Goal: Task Accomplishment & Management: Complete application form

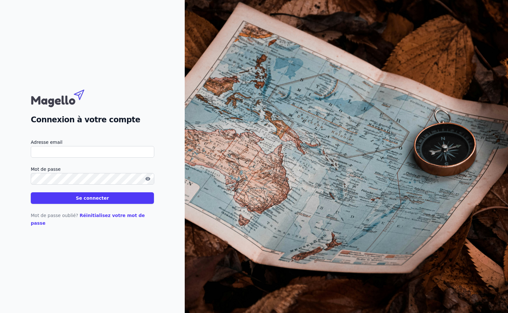
click at [63, 151] on input "Adresse email" at bounding box center [92, 152] width 123 height 12
click at [63, 155] on input "Adresse email" at bounding box center [92, 152] width 123 height 12
type input "[PERSON_NAME][EMAIL_ADDRESS][DOMAIN_NAME]"
click at [96, 200] on button "Se connecter" at bounding box center [92, 198] width 123 height 12
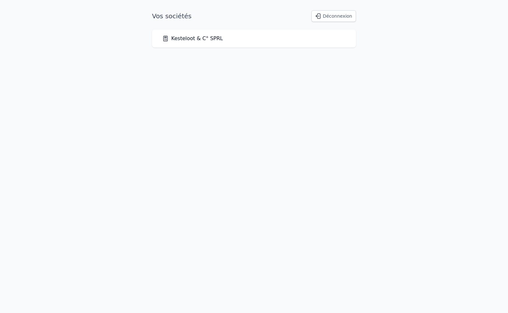
click at [192, 38] on link "Kesteloot & C° SPRL" at bounding box center [192, 39] width 61 height 8
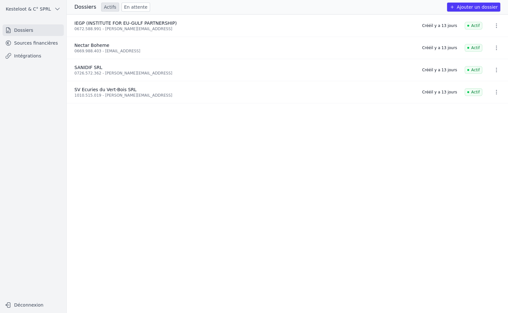
click at [22, 54] on link "Intégrations" at bounding box center [33, 56] width 61 height 12
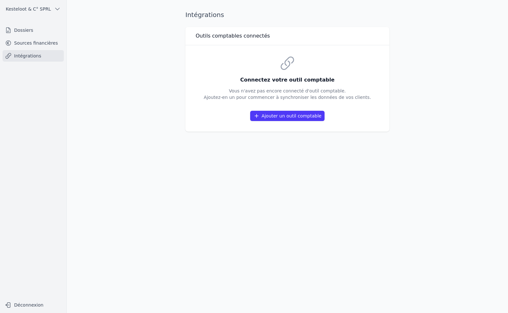
click at [273, 118] on button "Ajouter un outil comptable" at bounding box center [287, 116] width 75 height 10
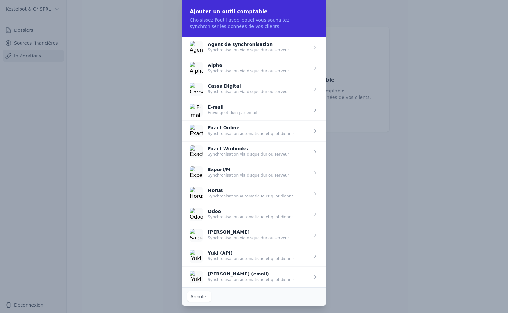
click at [225, 168] on span "button" at bounding box center [254, 172] width 144 height 21
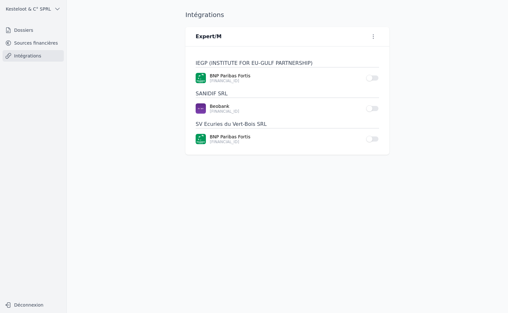
click at [232, 140] on p "[FINANCIAL_ID]" at bounding box center [286, 141] width 153 height 5
click at [378, 139] on button "Use setting" at bounding box center [372, 139] width 13 height 6
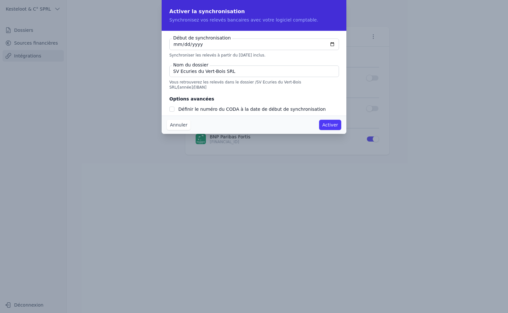
checkbox input "false"
type input "[DATE]"
click at [171, 106] on input "Définir le numéro du CODA à la date de début de synchronisation" at bounding box center [171, 108] width 5 height 5
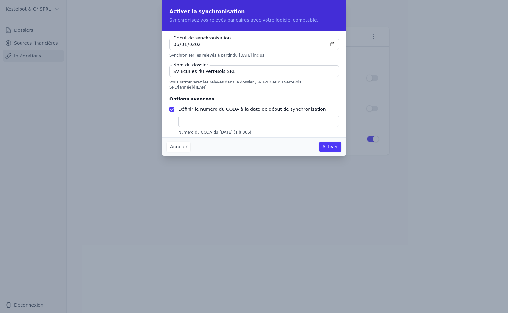
click at [188, 120] on input "text" at bounding box center [258, 121] width 161 height 12
click at [169, 103] on div "Début de synchronisation [DATE] Synchroniser les relevés à partir du [DATE] inc…" at bounding box center [254, 87] width 185 height 112
click at [170, 106] on input "Définir le numéro du CODA à la date de début de synchronisation" at bounding box center [171, 108] width 5 height 5
checkbox input "false"
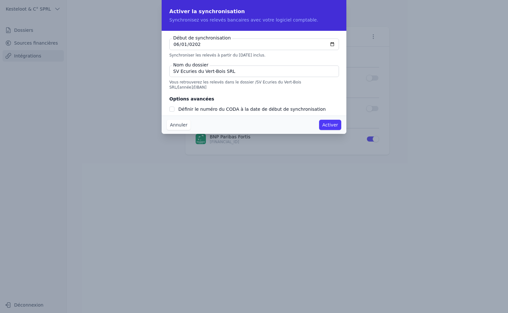
click at [327, 125] on button "Activer" at bounding box center [330, 125] width 22 height 10
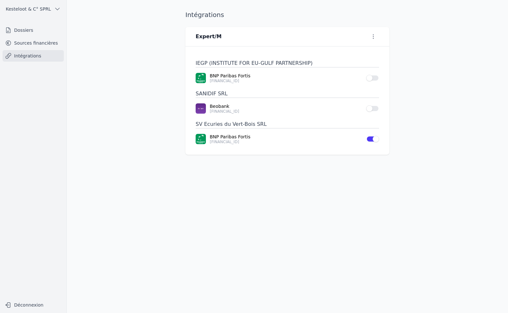
click at [33, 56] on link "Intégrations" at bounding box center [33, 56] width 61 height 12
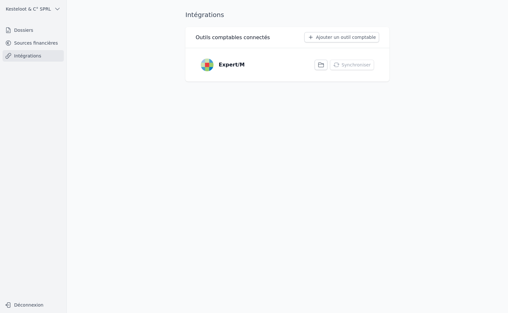
click at [322, 65] on icon "button" at bounding box center [321, 65] width 6 height 6
click at [352, 67] on button "Synchroniser" at bounding box center [352, 65] width 44 height 10
click at [220, 65] on p "Expert/M" at bounding box center [232, 62] width 26 height 8
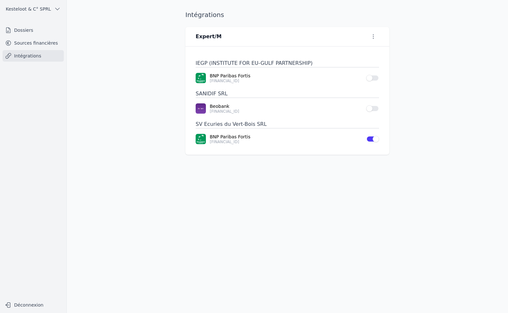
click at [375, 77] on button "Use setting" at bounding box center [372, 78] width 13 height 6
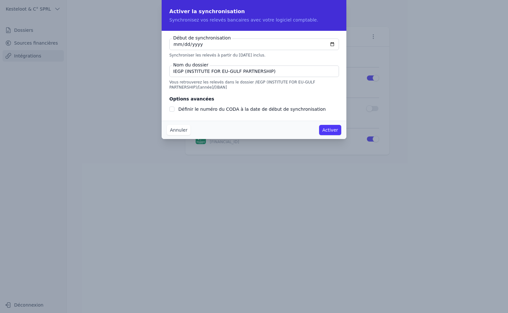
click at [178, 129] on button "Annuler" at bounding box center [179, 130] width 24 height 10
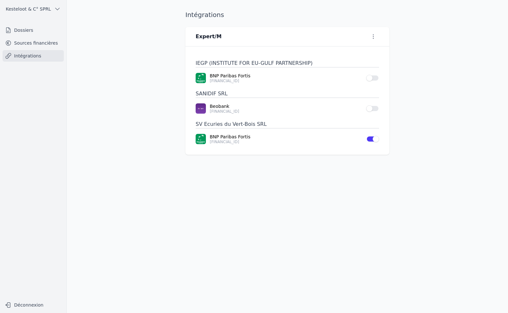
click at [31, 42] on link "Sources financières" at bounding box center [33, 43] width 61 height 12
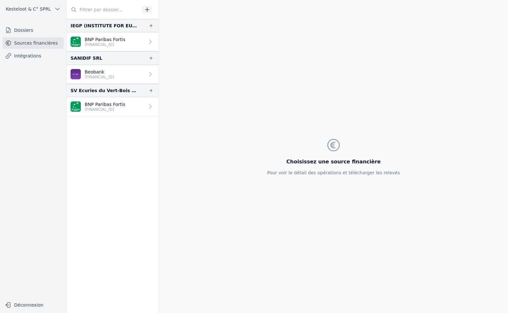
click at [119, 44] on p "[FINANCIAL_ID]" at bounding box center [105, 44] width 41 height 5
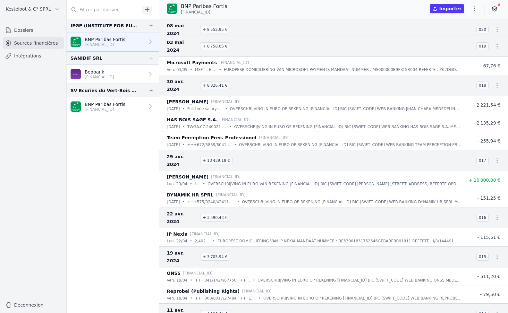
scroll to position [2212, 0]
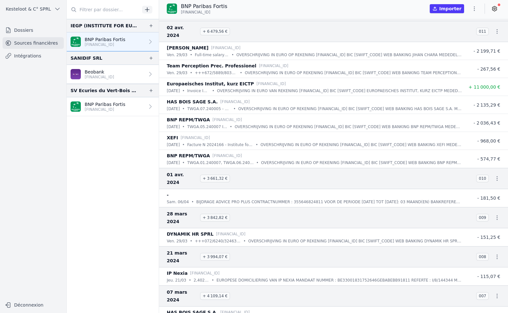
click at [475, 11] on icon "button" at bounding box center [474, 8] width 1 height 4
click at [402, 12] on div at bounding box center [254, 156] width 508 height 313
drag, startPoint x: 178, startPoint y: 12, endPoint x: 221, endPoint y: 13, distance: 43.0
click at [220, 14] on div "BNP Paribas Fortis [FINANCIAL_ID]" at bounding box center [197, 9] width 61 height 12
click at [237, 14] on div "BNP Paribas Fortis [FINANCIAL_ID] Importer" at bounding box center [333, 9] width 349 height 12
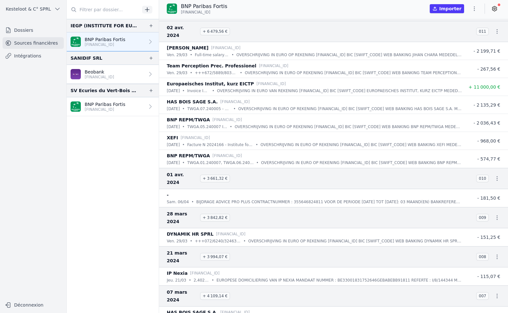
drag, startPoint x: 113, startPoint y: 186, endPoint x: 105, endPoint y: 208, distance: 22.8
click at [107, 204] on nav "IEGP (INSTITUTE FOR EU-GULF PARTNERSHIP) BNP Paribas Fortis [FINANCIAL_ID] SANI…" at bounding box center [113, 166] width 92 height 294
drag, startPoint x: 180, startPoint y: 12, endPoint x: 222, endPoint y: 13, distance: 42.7
click at [222, 13] on div "BNP Paribas Fortis [FINANCIAL_ID]" at bounding box center [197, 9] width 61 height 12
click at [100, 40] on p "BNP Paribas Fortis" at bounding box center [105, 39] width 41 height 6
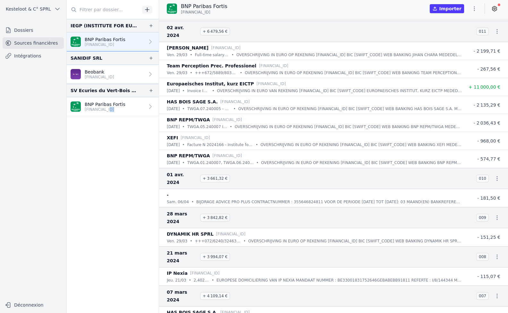
click at [149, 23] on icon "button" at bounding box center [151, 25] width 5 height 5
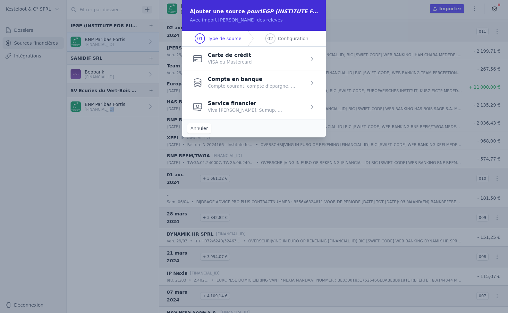
click at [236, 83] on span "button" at bounding box center [254, 83] width 144 height 24
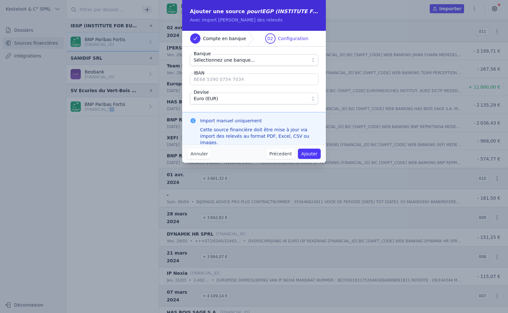
click at [222, 61] on span "Sélectionnez une banque..." at bounding box center [224, 60] width 61 height 8
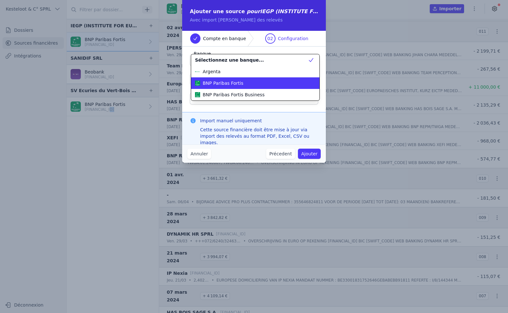
click at [228, 83] on span "BNP Paribas Fortis" at bounding box center [223, 83] width 41 height 6
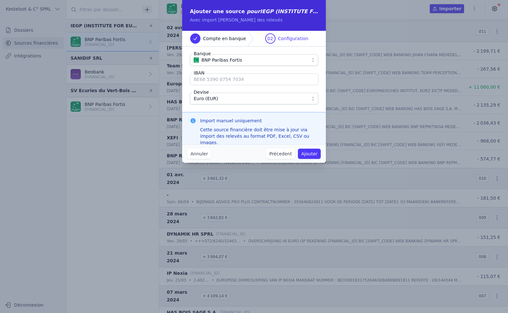
click at [225, 82] on input "IBAN" at bounding box center [254, 79] width 129 height 12
click at [223, 77] on input "IBAN" at bounding box center [254, 79] width 129 height 12
type input "[FINANCIAL_ID]"
click at [315, 151] on button "Ajouter" at bounding box center [309, 154] width 23 height 10
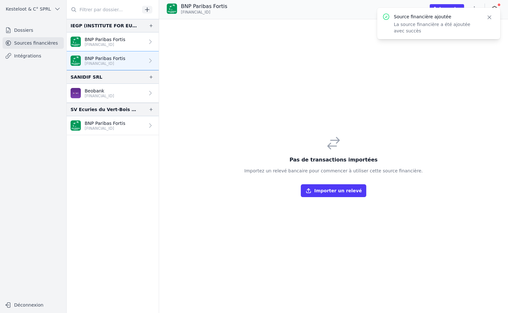
click at [489, 16] on icon "button" at bounding box center [489, 17] width 6 height 6
click at [448, 9] on button "Importer" at bounding box center [447, 8] width 34 height 9
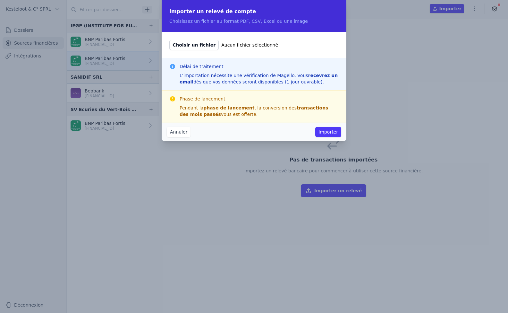
click at [190, 48] on span "Choisir un fichier" at bounding box center [193, 45] width 49 height 10
click at [169, 40] on input "Choisir un fichier Aucun fichier sélectionné" at bounding box center [169, 39] width 0 height 0
click at [184, 132] on button "Annuler" at bounding box center [179, 132] width 24 height 10
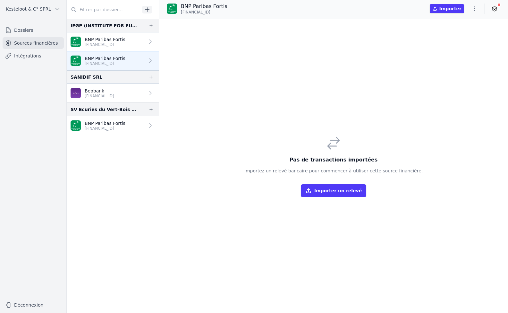
click at [150, 28] on icon "button" at bounding box center [151, 25] width 5 height 5
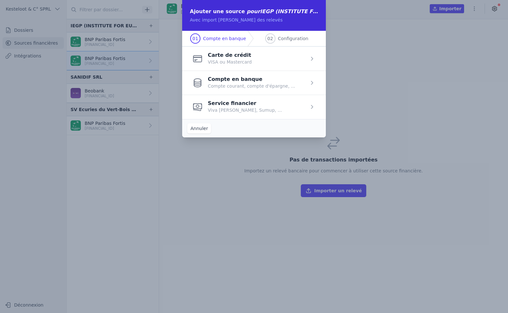
click at [192, 130] on button "Annuler" at bounding box center [199, 128] width 24 height 10
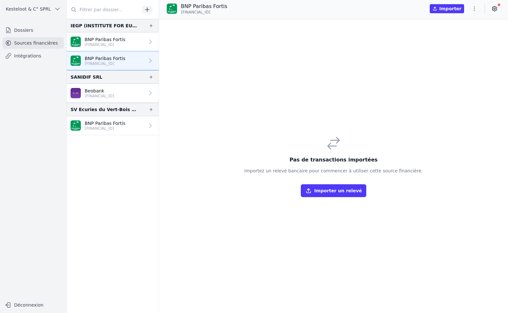
click at [17, 29] on link "Dossiers" at bounding box center [33, 30] width 61 height 12
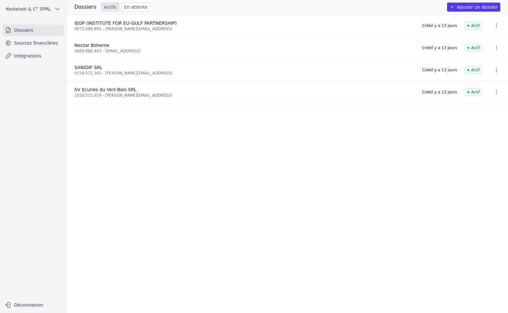
click at [461, 8] on button "Ajouter un dossier" at bounding box center [473, 7] width 53 height 9
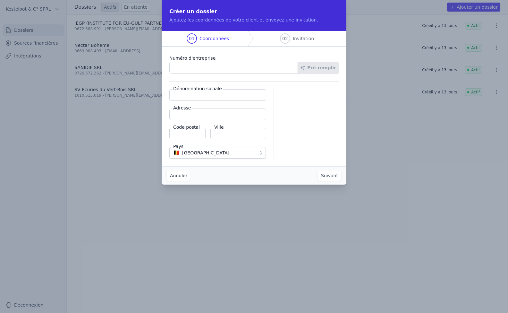
click at [206, 65] on input "Numéro d'entreprise" at bounding box center [233, 68] width 129 height 12
click at [216, 70] on input "Numéro d'entreprise" at bounding box center [233, 68] width 129 height 12
type input "0"
paste input "0668.890.026"
type input "0668.890.026"
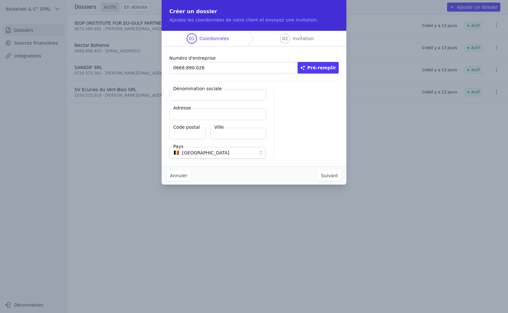
click at [313, 68] on button "Pré-remplir" at bounding box center [318, 68] width 41 height 12
type input "AUTO S EDITION SPRL"
type input "Boulevard des Alliés 101"
type input "7711"
type input "Mouscron"
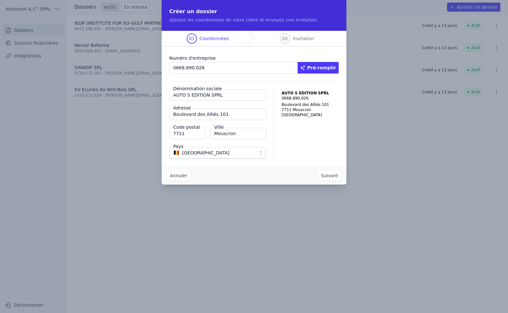
drag, startPoint x: 325, startPoint y: 171, endPoint x: 322, endPoint y: 176, distance: 6.6
click at [322, 176] on button "Suivant" at bounding box center [329, 175] width 23 height 10
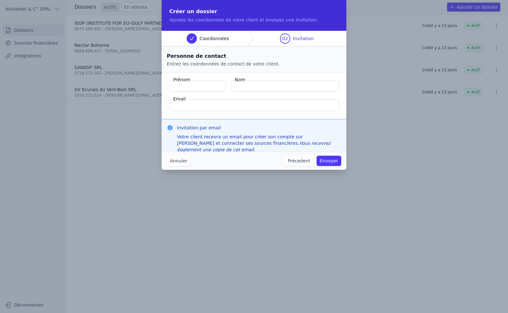
click at [181, 84] on input "Prénom" at bounding box center [197, 86] width 57 height 12
click at [256, 85] on input "Nom" at bounding box center [285, 86] width 108 height 12
paste input "[PERSON_NAME]"
type input "[PERSON_NAME]"
drag, startPoint x: 175, startPoint y: 88, endPoint x: 132, endPoint y: 139, distance: 66.9
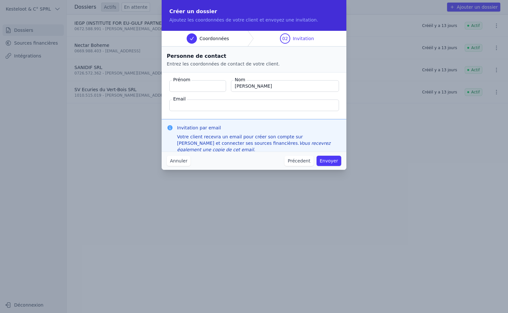
click at [132, 137] on div "Créer un dossier Ajoutez les coordonnées de votre client et envoyez une invitat…" at bounding box center [254, 156] width 508 height 313
paste input "[PERSON_NAME]"
type input "[PERSON_NAME]"
drag, startPoint x: 256, startPoint y: 85, endPoint x: 322, endPoint y: 80, distance: 65.6
click at [322, 80] on input "[PERSON_NAME]" at bounding box center [285, 86] width 108 height 12
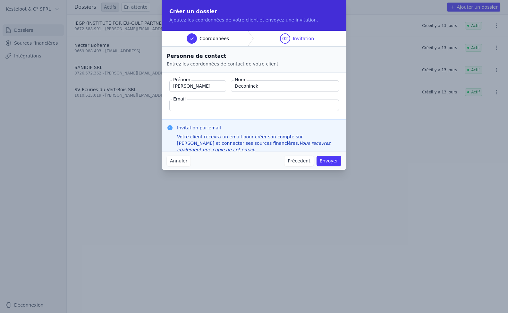
type input "Deconinck"
click at [226, 104] on input "Email" at bounding box center [254, 105] width 170 height 12
paste input "[PERSON_NAME][EMAIL_ADDRESS][DOMAIN_NAME]"
type input "[PERSON_NAME][EMAIL_ADDRESS][DOMAIN_NAME]"
click at [327, 162] on button "Envoyer" at bounding box center [329, 161] width 25 height 10
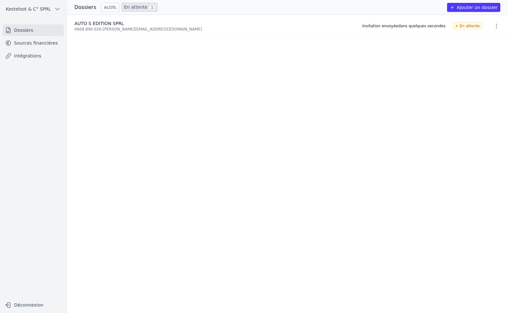
click at [141, 7] on link "En attente 1" at bounding box center [140, 7] width 36 height 9
click at [133, 8] on link "En attente 1" at bounding box center [140, 7] width 36 height 9
click at [490, 27] on button "button" at bounding box center [496, 26] width 13 height 10
click at [390, 64] on div at bounding box center [254, 156] width 508 height 313
click at [21, 29] on link "Dossiers" at bounding box center [33, 30] width 61 height 12
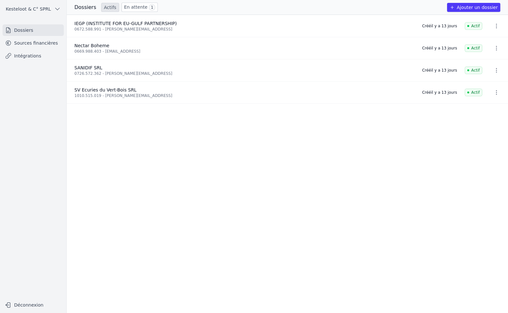
click at [81, 2] on div "Dossiers Actifs En attente 1 Ajouter un dossier" at bounding box center [287, 7] width 441 height 15
click at [83, 5] on h3 "Dossiers" at bounding box center [85, 8] width 22 height 8
click at [83, 6] on h3 "Dossiers" at bounding box center [85, 8] width 22 height 8
click at [82, 9] on h3 "Dossiers" at bounding box center [85, 8] width 22 height 8
click at [80, 4] on h3 "Dossiers" at bounding box center [85, 8] width 22 height 8
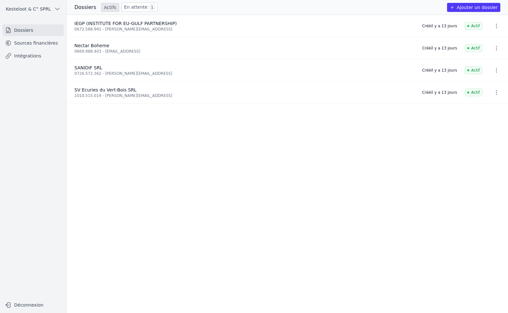
click at [465, 6] on button "Ajouter un dossier" at bounding box center [473, 7] width 53 height 9
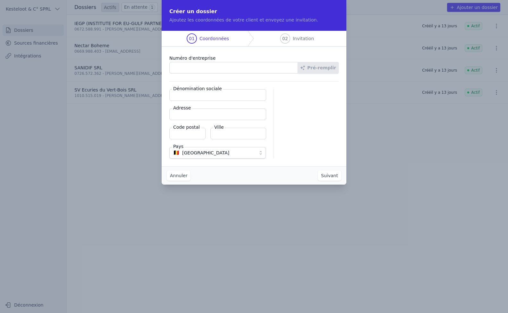
click at [176, 68] on input "Numéro d'entreprise" at bounding box center [233, 68] width 129 height 12
paste input "0668.890.026"
type input "0668.890.026"
click at [305, 70] on icon "button" at bounding box center [302, 67] width 5 height 5
type input "AUTO S EDITION SPRL"
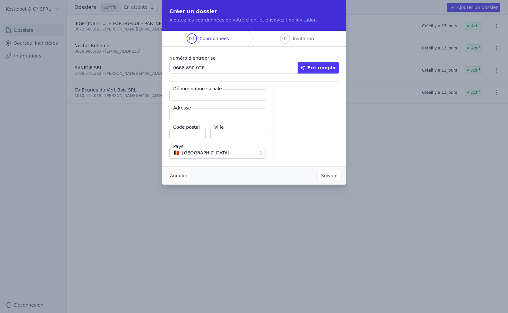
type input "Boulevard des Alliés 101"
type input "7711"
type input "Mouscron"
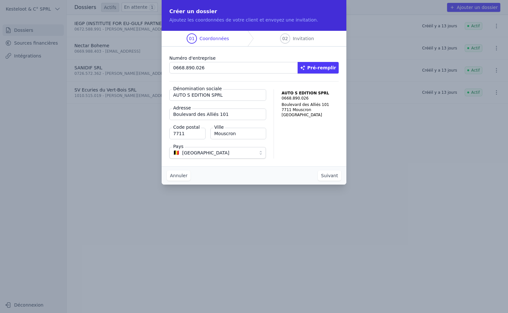
click at [326, 171] on button "Suivant" at bounding box center [329, 175] width 23 height 10
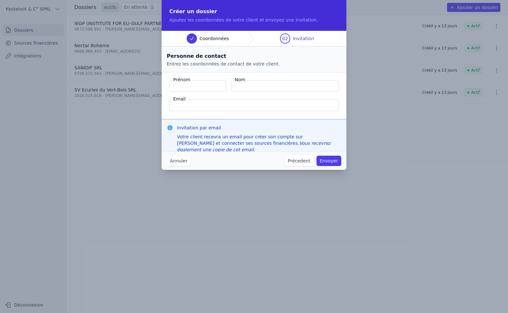
click at [212, 106] on input "Email" at bounding box center [254, 105] width 170 height 12
paste input "[EMAIL_ADDRESS][DOMAIN_NAME]"
type input "[EMAIL_ADDRESS][DOMAIN_NAME]"
click at [176, 83] on input "Prénom" at bounding box center [197, 86] width 57 height 12
click at [264, 79] on fieldset "Prénom Nom Email [EMAIL_ADDRESS][DOMAIN_NAME]" at bounding box center [254, 95] width 185 height 47
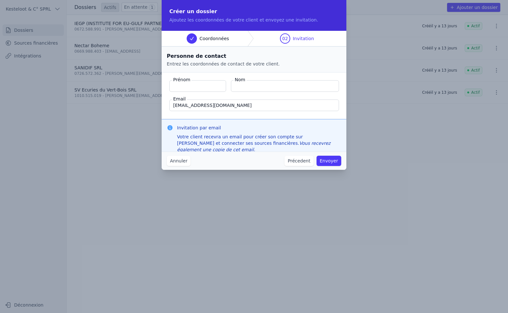
click at [266, 89] on input "Nom" at bounding box center [285, 86] width 108 height 12
paste input "[PERSON_NAME]"
type input "Deconinck"
click at [181, 86] on input "Prénom" at bounding box center [197, 86] width 57 height 12
paste input "[PERSON_NAME]"
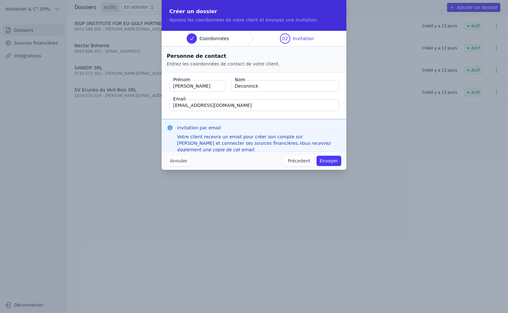
type input "[PERSON_NAME]"
click at [327, 160] on button "Envoyer" at bounding box center [329, 161] width 25 height 10
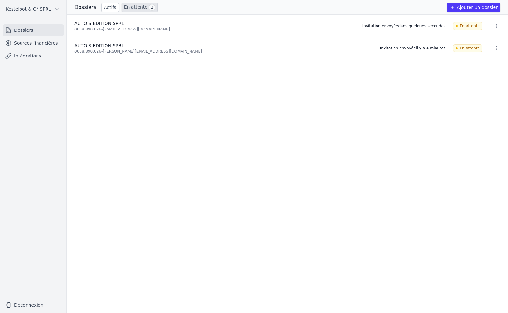
click at [497, 51] on button "button" at bounding box center [496, 48] width 13 height 10
click at [484, 77] on button "Supprimer" at bounding box center [484, 75] width 40 height 13
click at [24, 46] on link "Sources financières" at bounding box center [33, 43] width 61 height 12
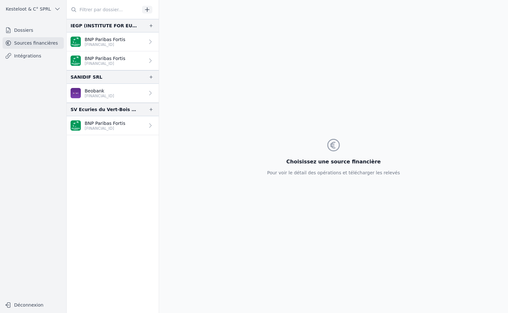
click at [20, 30] on link "Dossiers" at bounding box center [33, 30] width 61 height 12
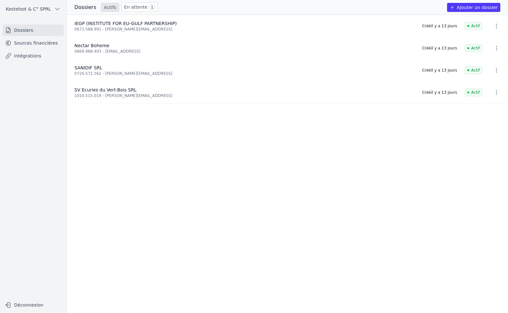
click at [39, 55] on link "Intégrations" at bounding box center [33, 56] width 61 height 12
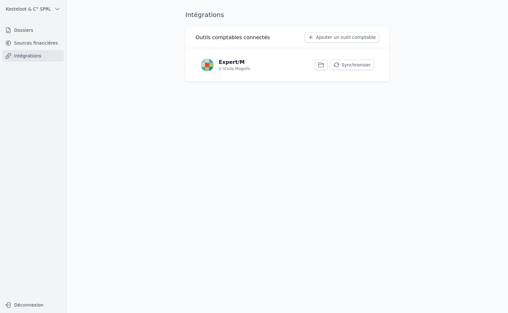
click at [223, 64] on p "Expert/M" at bounding box center [232, 62] width 26 height 8
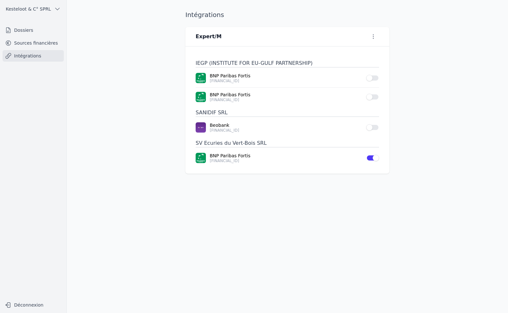
click at [20, 55] on link "Intégrations" at bounding box center [33, 56] width 61 height 12
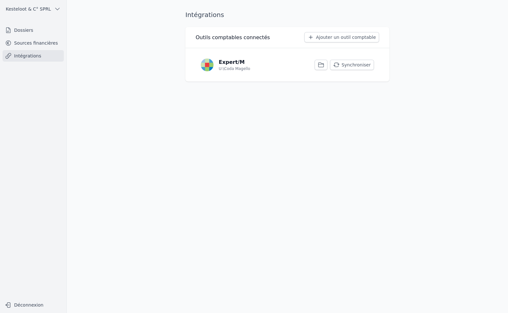
click at [343, 63] on button "Synchroniser" at bounding box center [352, 65] width 44 height 10
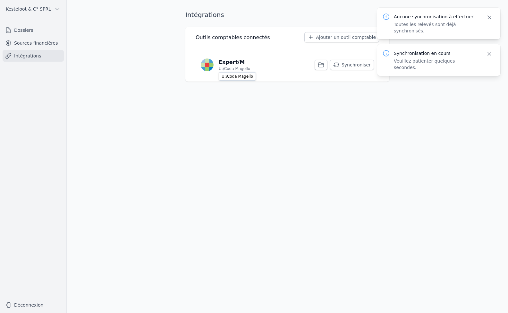
click at [229, 66] on p "U:\Coda Magello" at bounding box center [234, 68] width 31 height 5
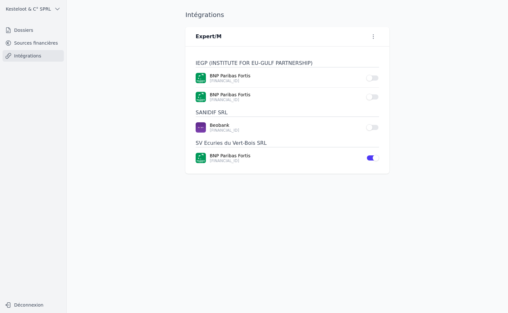
click at [20, 28] on link "Dossiers" at bounding box center [33, 30] width 61 height 12
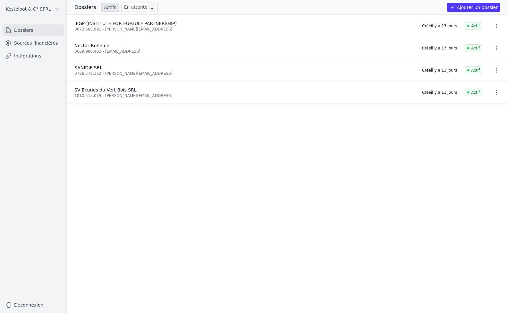
click at [32, 29] on link "Dossiers" at bounding box center [33, 30] width 61 height 12
click at [24, 29] on link "Dossiers" at bounding box center [33, 30] width 61 height 12
click at [472, 4] on button "Ajouter un dossier" at bounding box center [473, 7] width 53 height 9
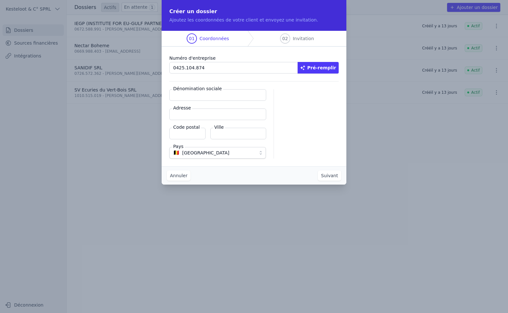
type input "0425.104.874"
click at [311, 65] on button "Pré-remplir" at bounding box center [318, 68] width 41 height 12
type input "Kesteloot & C° SPRL"
type input "[GEOGRAPHIC_DATA](SL) 18"
type input "7730"
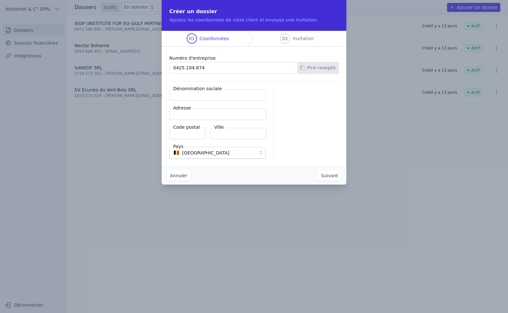
type input "Estaimpuis"
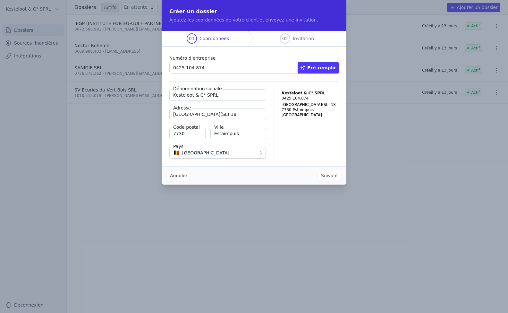
click at [330, 183] on div "Annuler Suivant" at bounding box center [254, 175] width 185 height 18
click at [327, 178] on button "Suivant" at bounding box center [329, 175] width 23 height 10
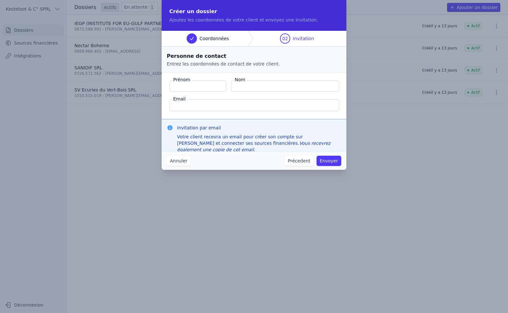
click at [183, 87] on input "Prénom" at bounding box center [197, 86] width 57 height 12
type input "[PERSON_NAME]"
type input "KESTELOOT"
type input "[PERSON_NAME][EMAIL_ADDRESS][DOMAIN_NAME]"
click at [332, 162] on button "Envoyer" at bounding box center [329, 161] width 25 height 10
